Goal: Check status: Check status

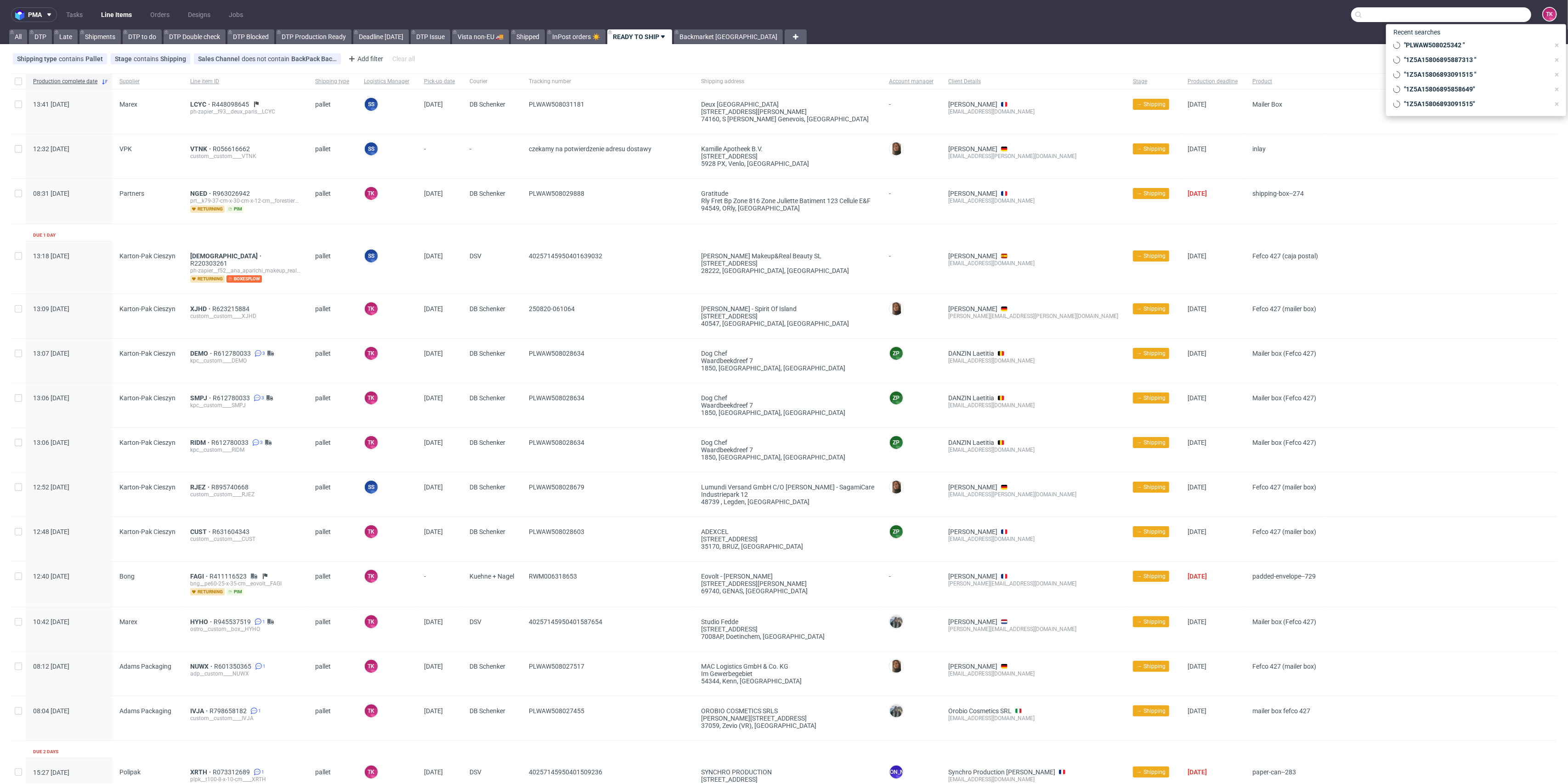
click at [1485, 21] on input "text" at bounding box center [1442, 15] width 180 height 15
type input "xrth"
click at [1405, 36] on div "plpk__t100-8-x-10-cm____ XRTH" at bounding box center [1427, 38] width 76 height 8
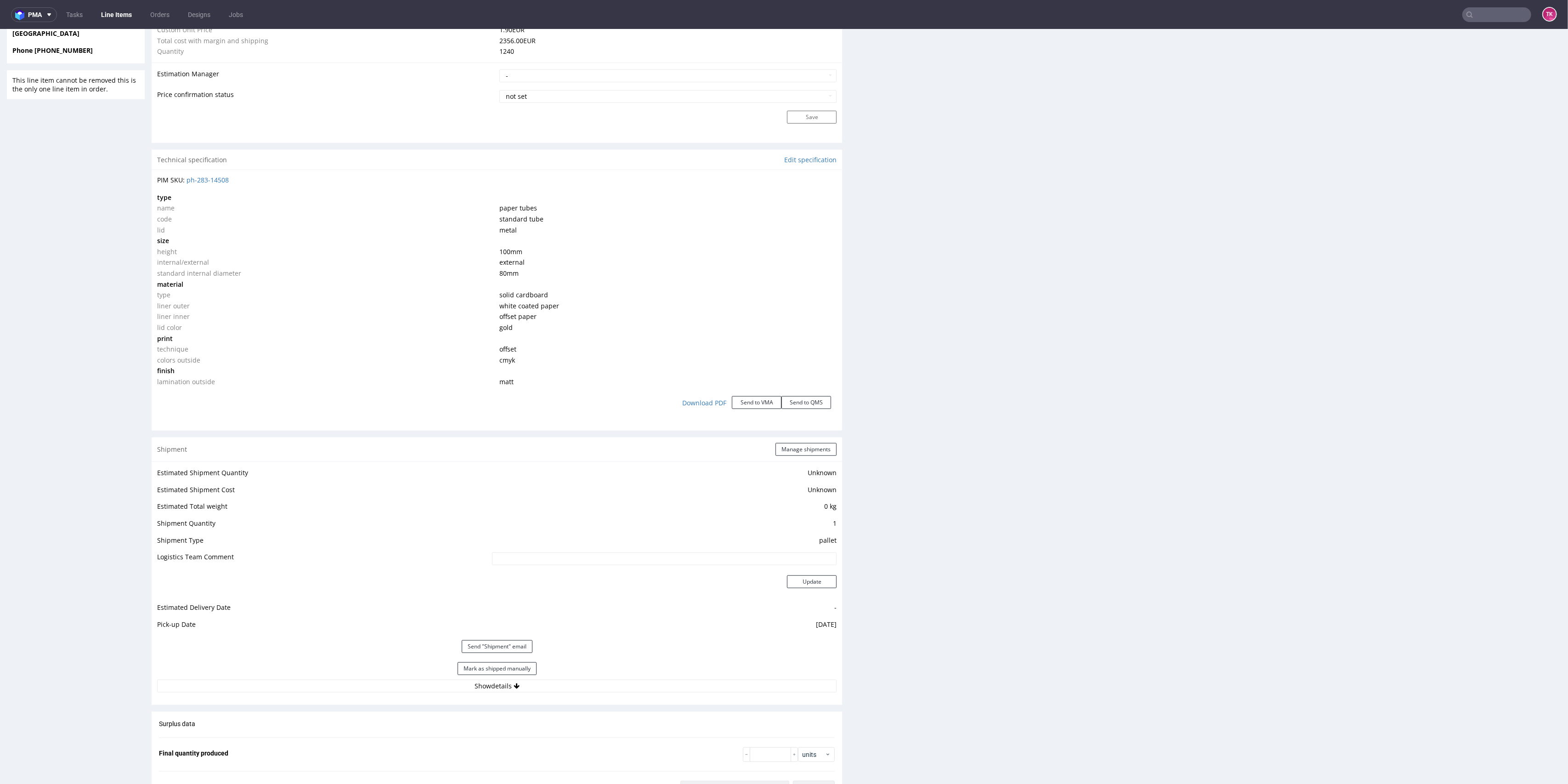
scroll to position [797, 0]
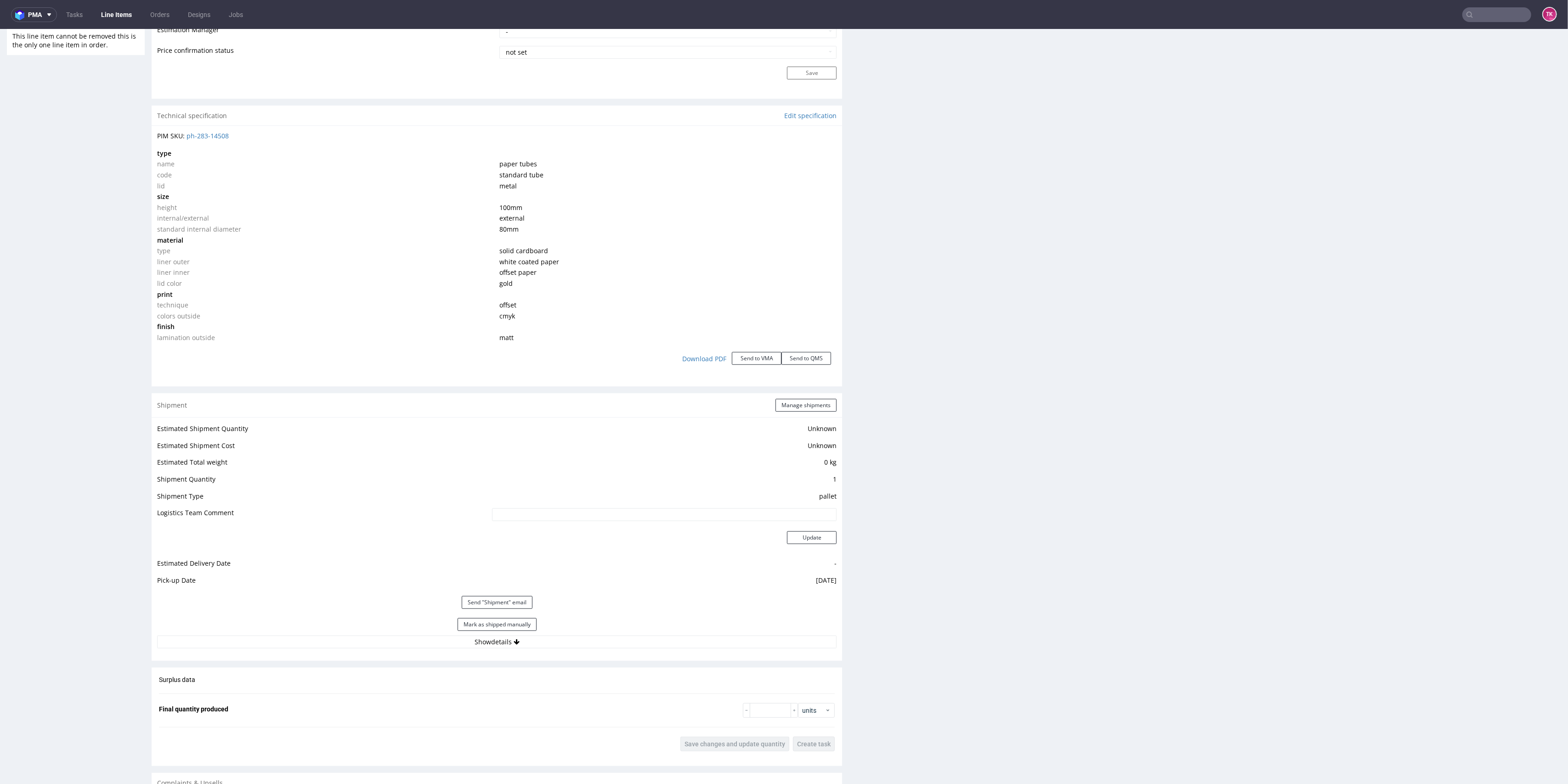
click at [592, 653] on div "Estimated Shipment Quantity Unknown Estimated Shipment Cost Unknown Estimated T…" at bounding box center [496, 536] width 691 height 237
click at [595, 644] on button "Show details" at bounding box center [497, 642] width 679 height 13
click at [387, 699] on input "40257145950401509236" at bounding box center [595, 701] width 484 height 13
click at [386, 699] on input "40257145950401509236" at bounding box center [595, 701] width 484 height 13
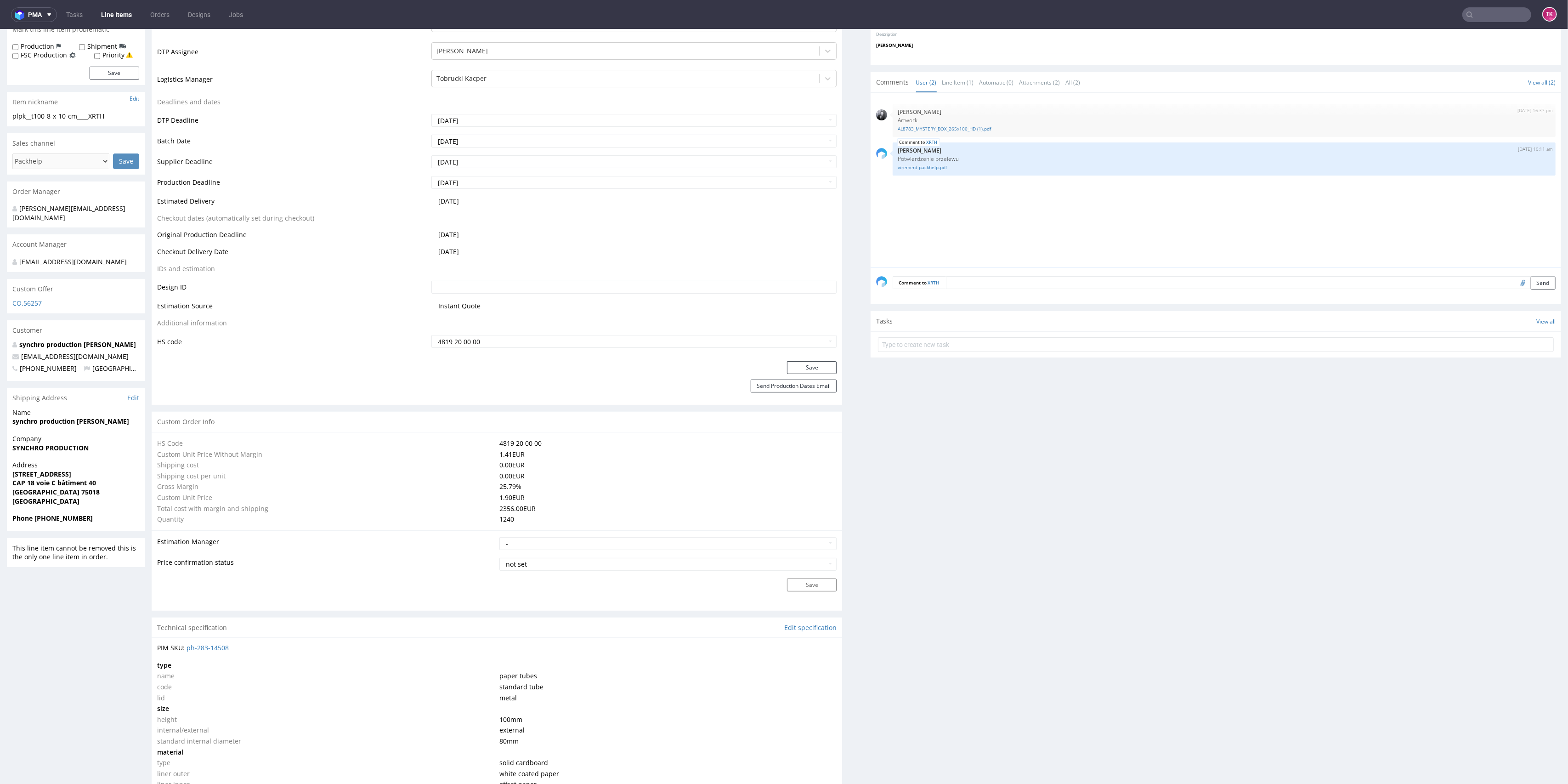
scroll to position [184, 0]
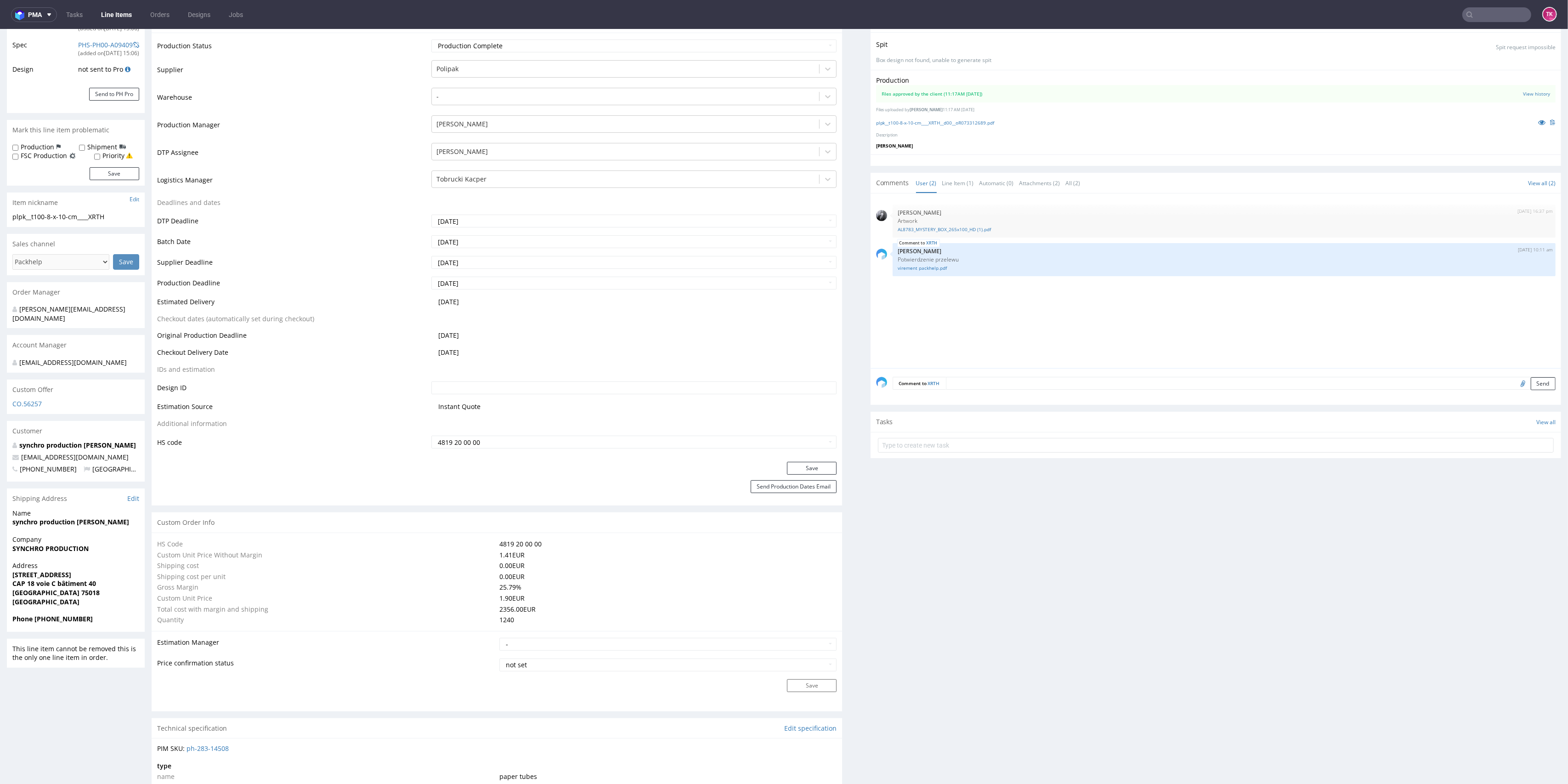
click at [101, 15] on link "Line Items" at bounding box center [116, 15] width 42 height 15
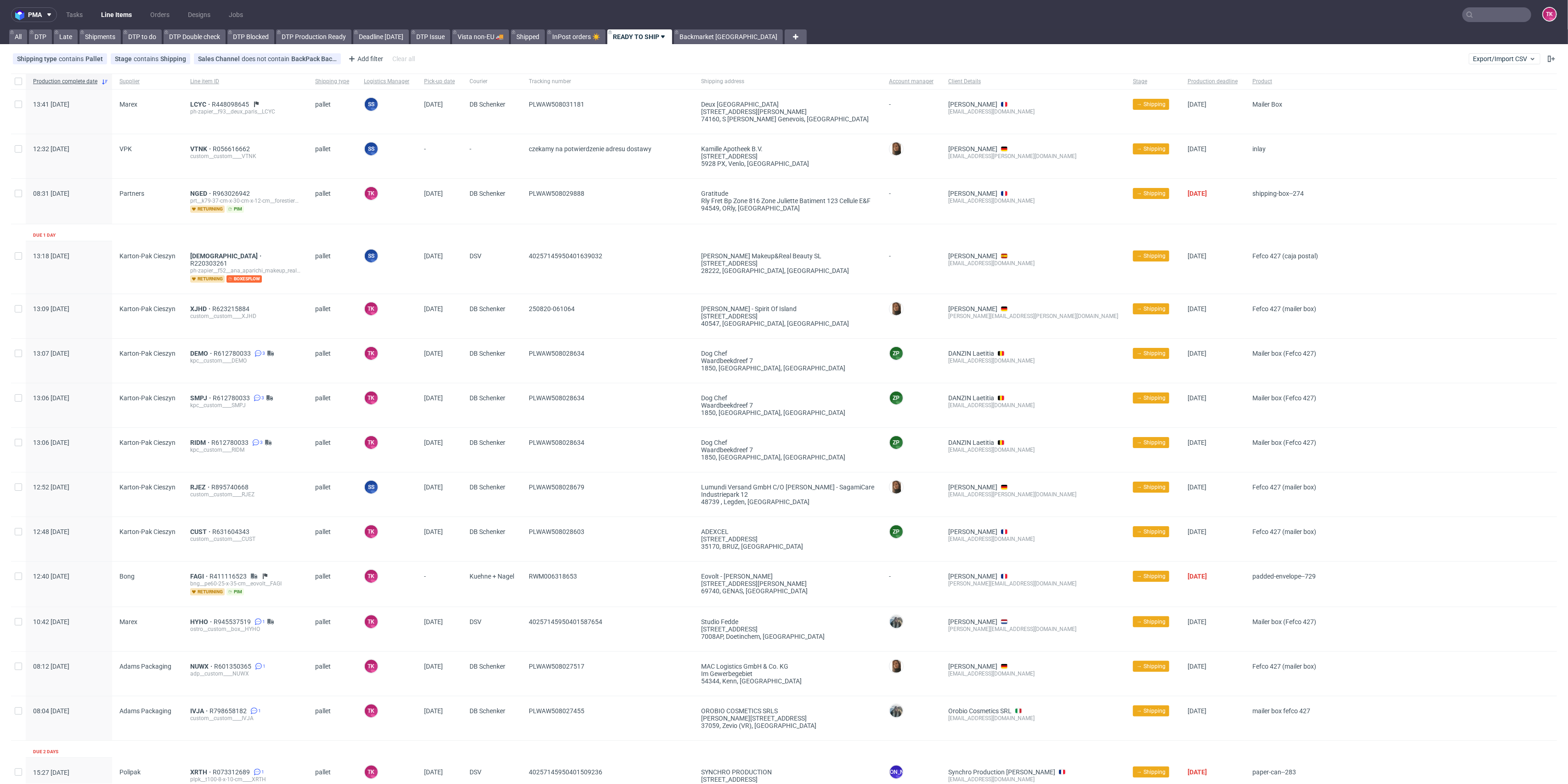
click at [116, 12] on link "Line Items" at bounding box center [116, 15] width 42 height 15
